Goal: Task Accomplishment & Management: Manage account settings

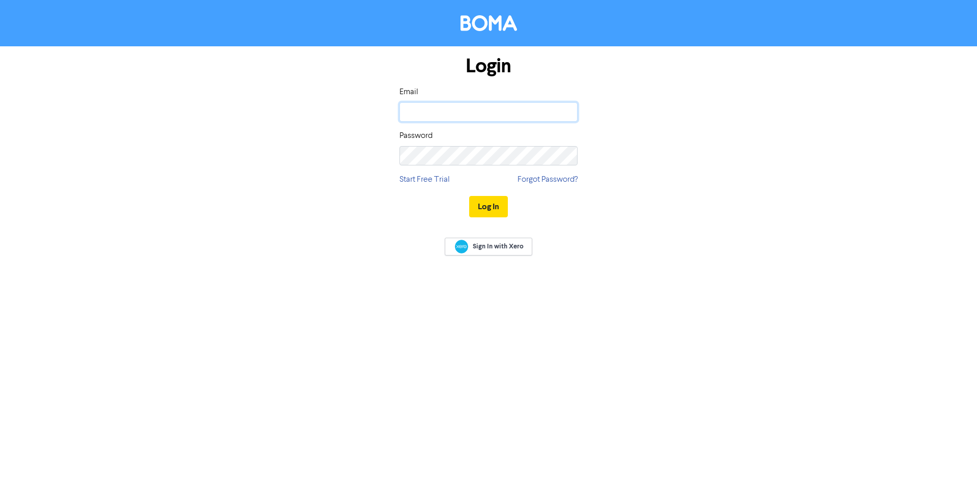
type input "[EMAIL_ADDRESS][DOMAIN_NAME]"
click at [666, 380] on div "Login Email [EMAIL_ADDRESS][DOMAIN_NAME] Password Start Free Trial Forgot Passw…" at bounding box center [488, 240] width 977 height 481
type input "[EMAIL_ADDRESS][DOMAIN_NAME]"
click at [488, 204] on button "Log In" at bounding box center [488, 206] width 39 height 21
